Goal: Information Seeking & Learning: Learn about a topic

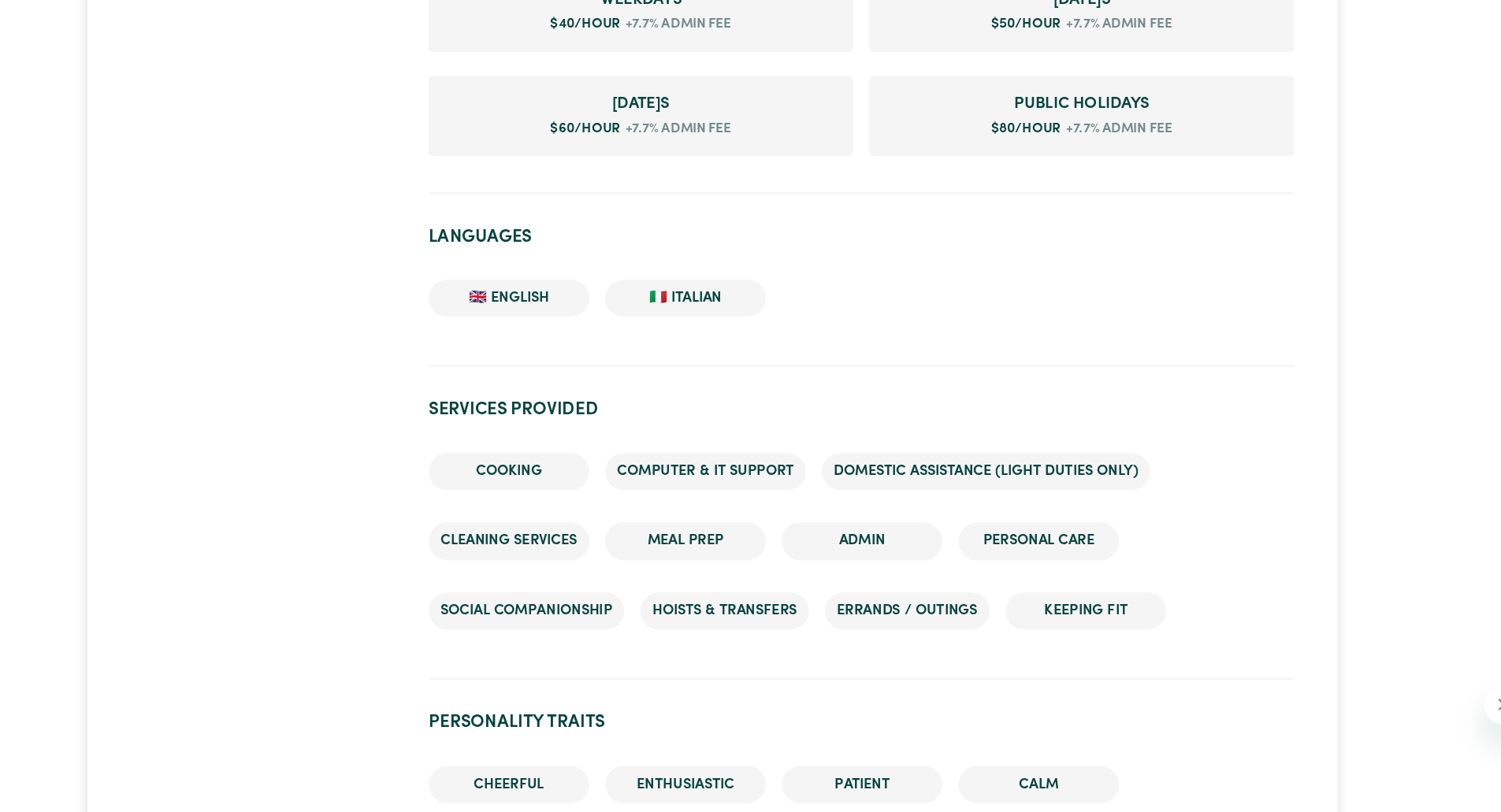
scroll to position [1222, 0]
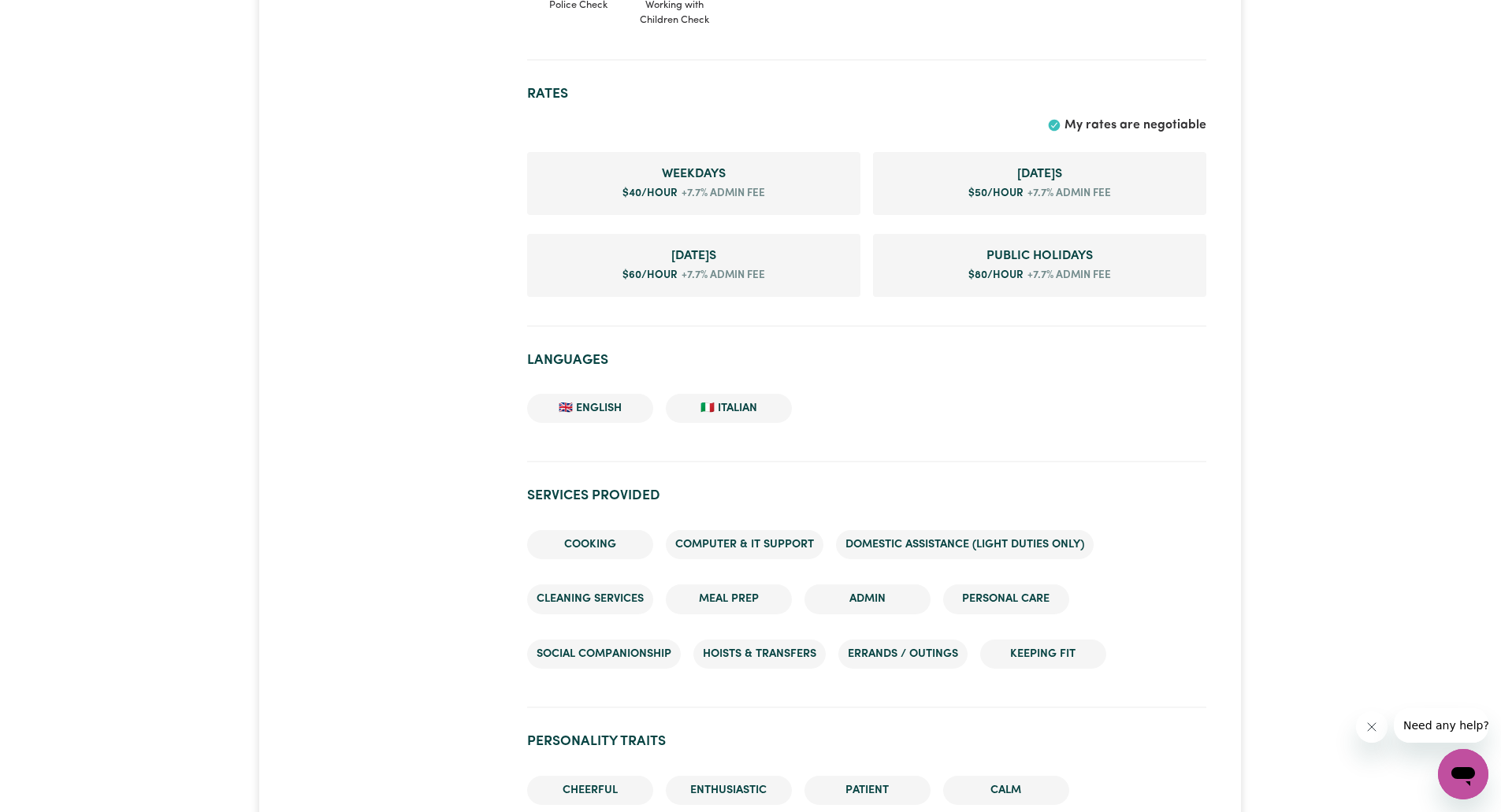
drag, startPoint x: 485, startPoint y: 511, endPoint x: 395, endPoint y: 574, distance: 109.9
click at [395, 574] on div "#OpenForWork" at bounding box center [401, 464] width 232 height 3061
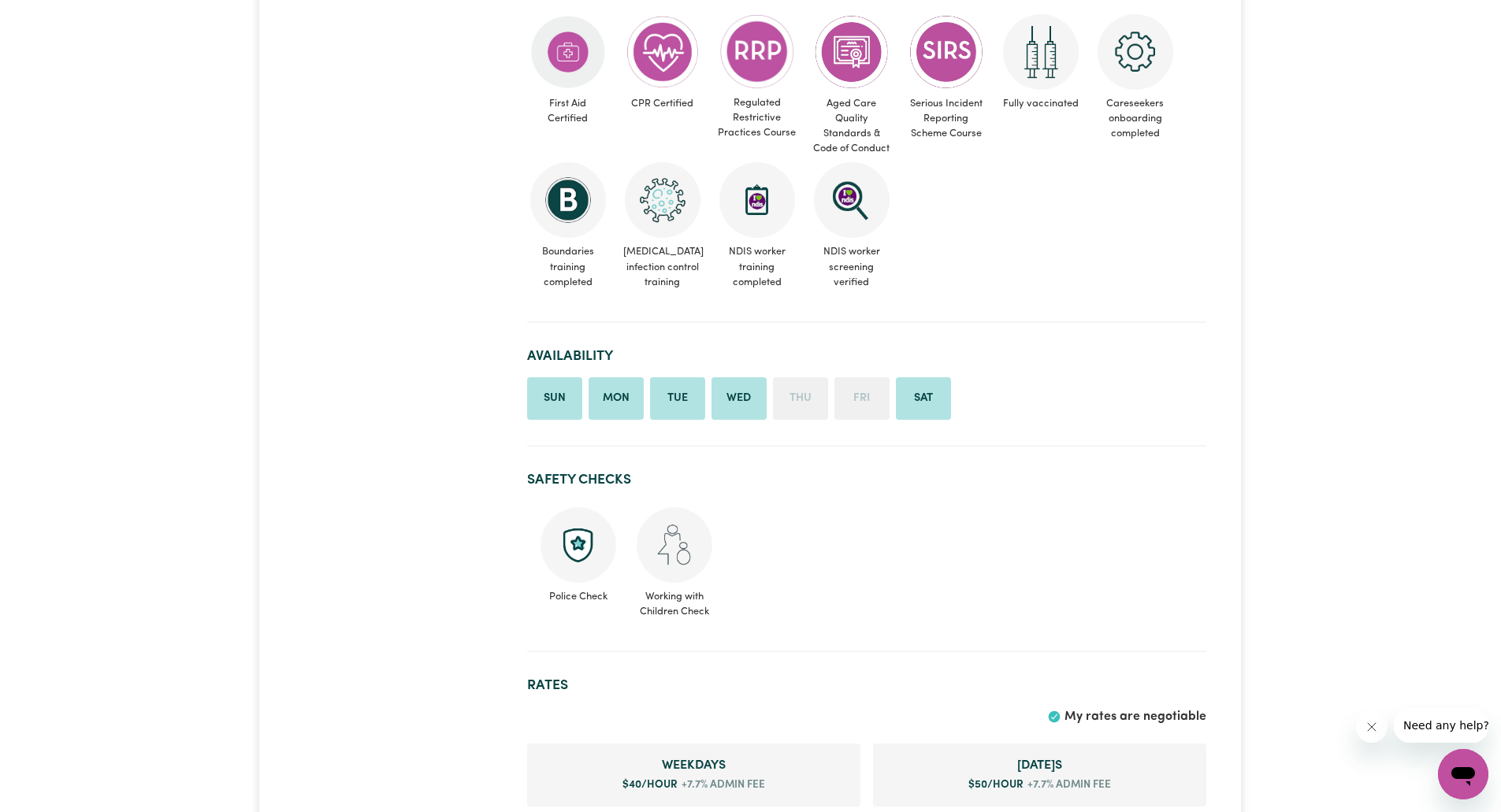
scroll to position [523, 0]
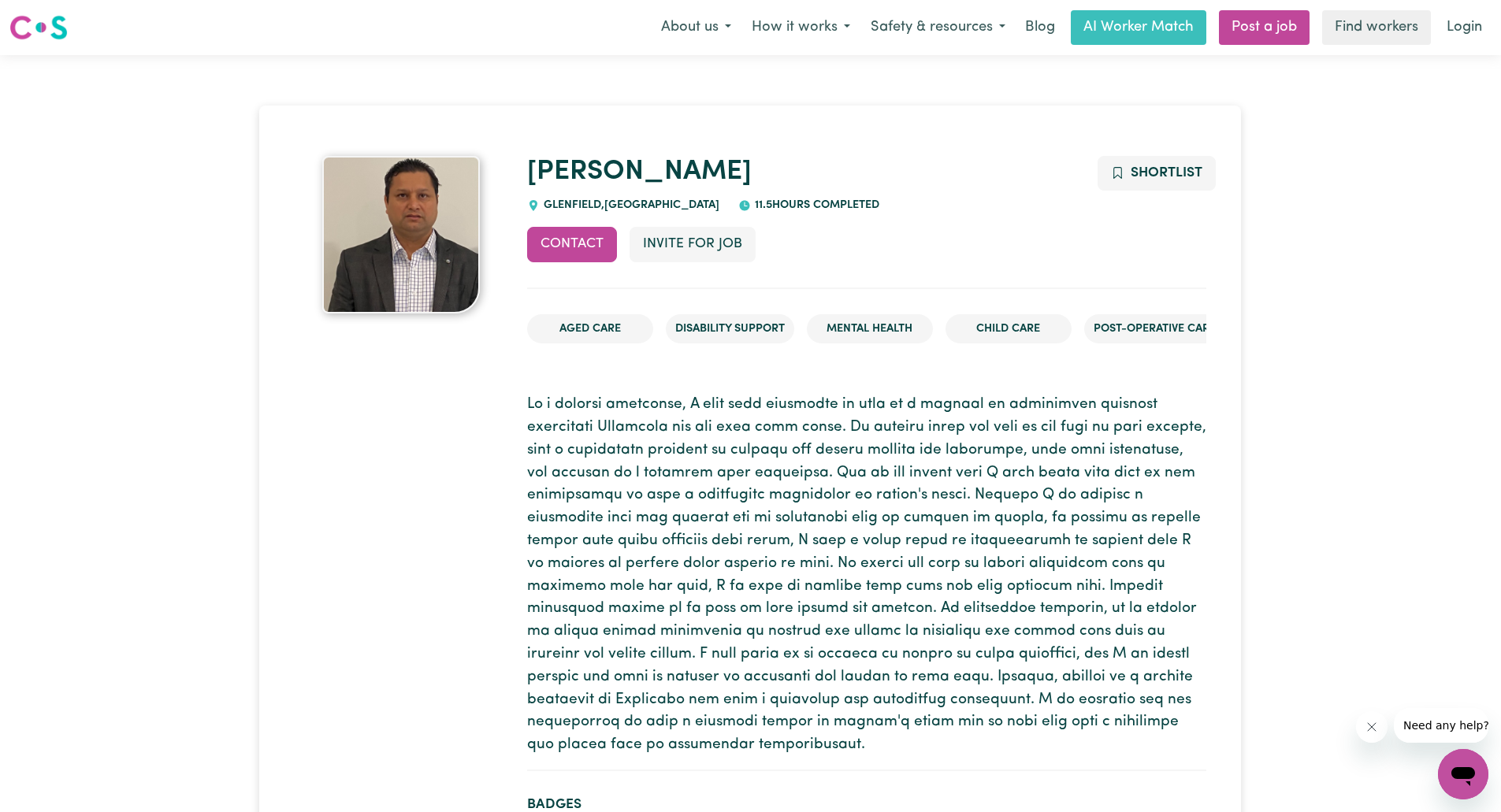
click at [584, 470] on p at bounding box center [866, 576] width 680 height 363
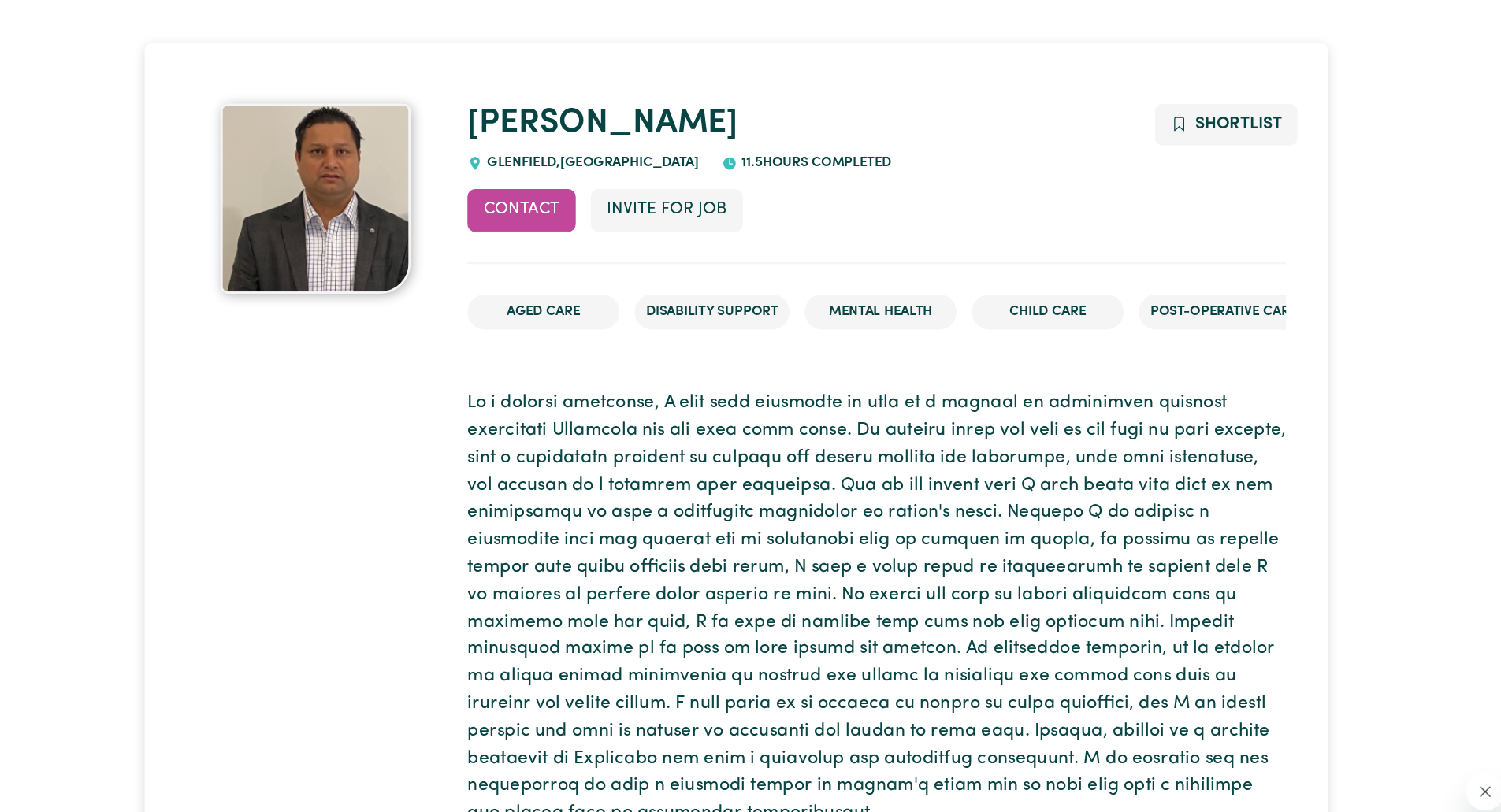
drag, startPoint x: 468, startPoint y: 432, endPoint x: 418, endPoint y: 418, distance: 51.9
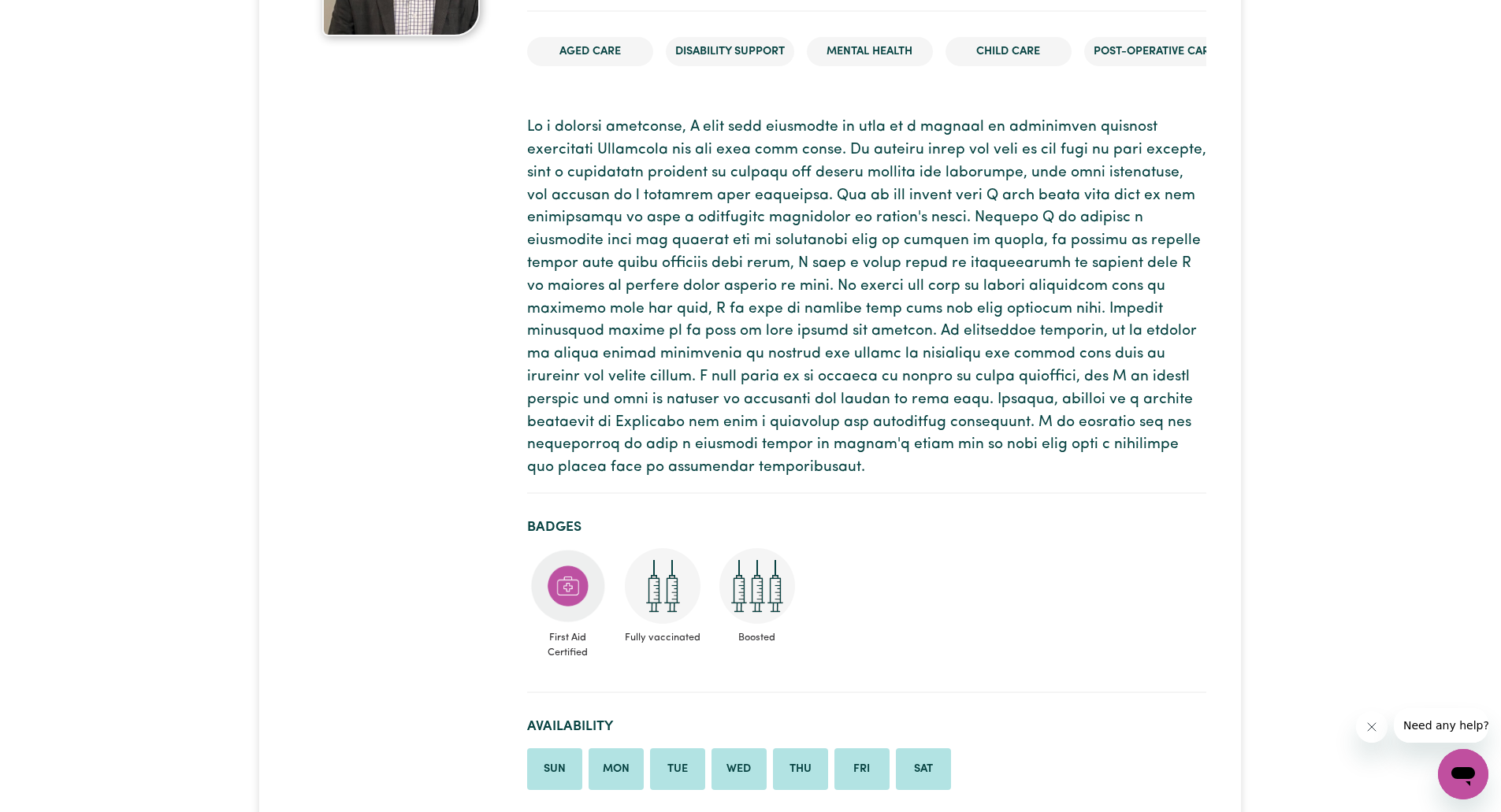
scroll to position [278, 0]
